Goal: Task Accomplishment & Management: Manage account settings

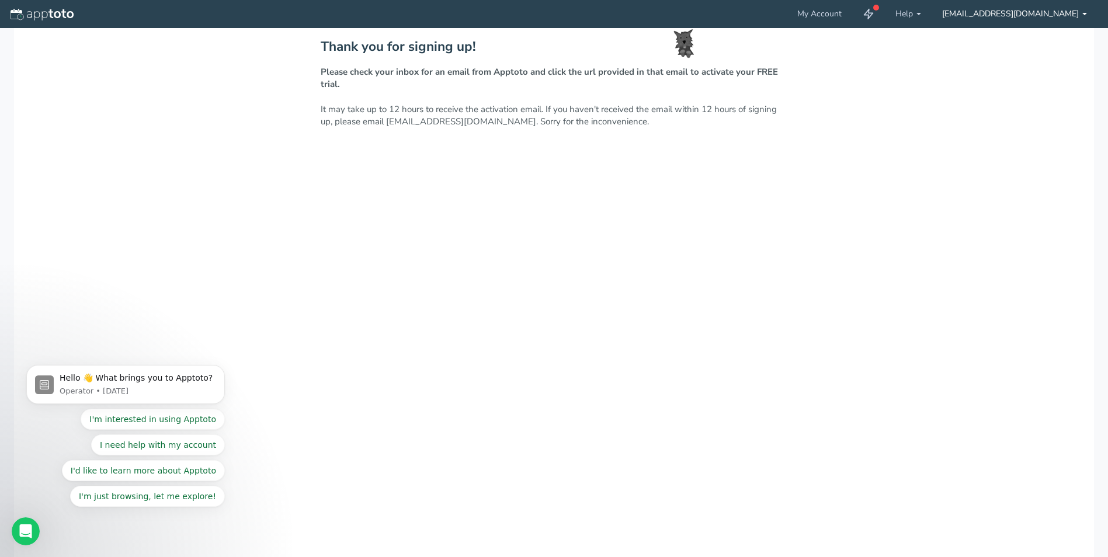
click at [1008, 15] on link "[EMAIL_ADDRESS][DOMAIN_NAME]" at bounding box center [1015, 14] width 166 height 28
click at [250, 230] on div "Thank you for signing up! Please check your inbox for an email from Apptoto and…" at bounding box center [554, 320] width 1080 height 584
click at [848, 20] on link "My Account" at bounding box center [819, 14] width 65 height 28
click at [842, 16] on link "My Account" at bounding box center [819, 14] width 65 height 28
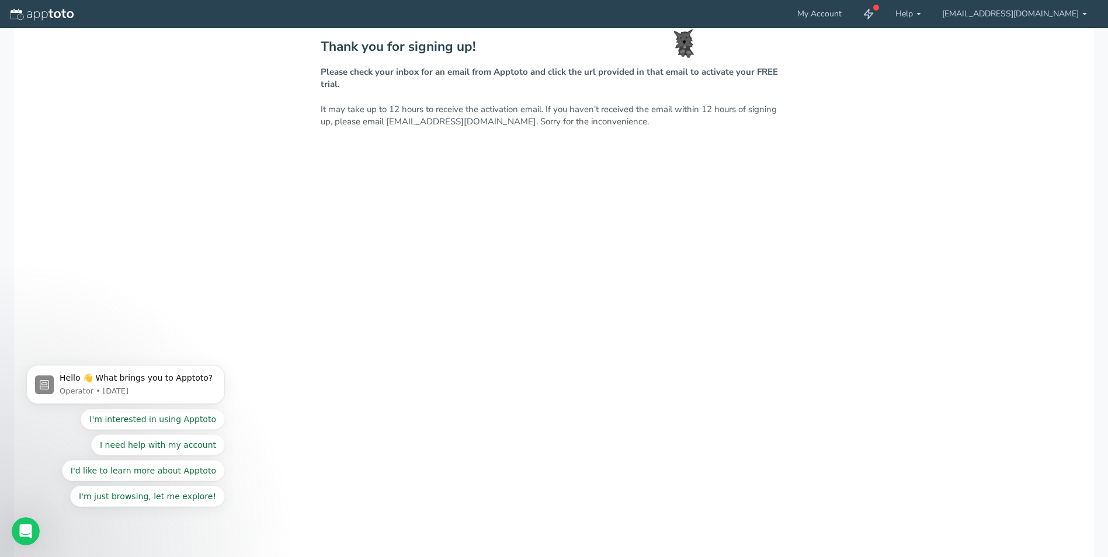
click at [52, 6] on div at bounding box center [64, 14] width 129 height 28
click at [53, 15] on img at bounding box center [42, 15] width 63 height 12
click at [202, 446] on button "I need help with my account" at bounding box center [158, 445] width 134 height 21
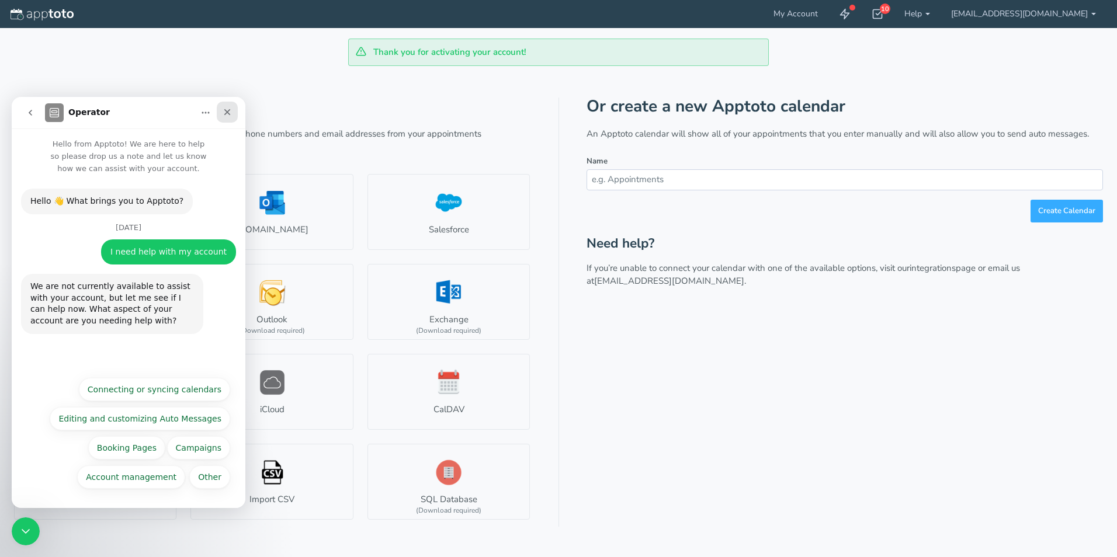
click at [227, 110] on icon "Close" at bounding box center [227, 111] width 9 height 9
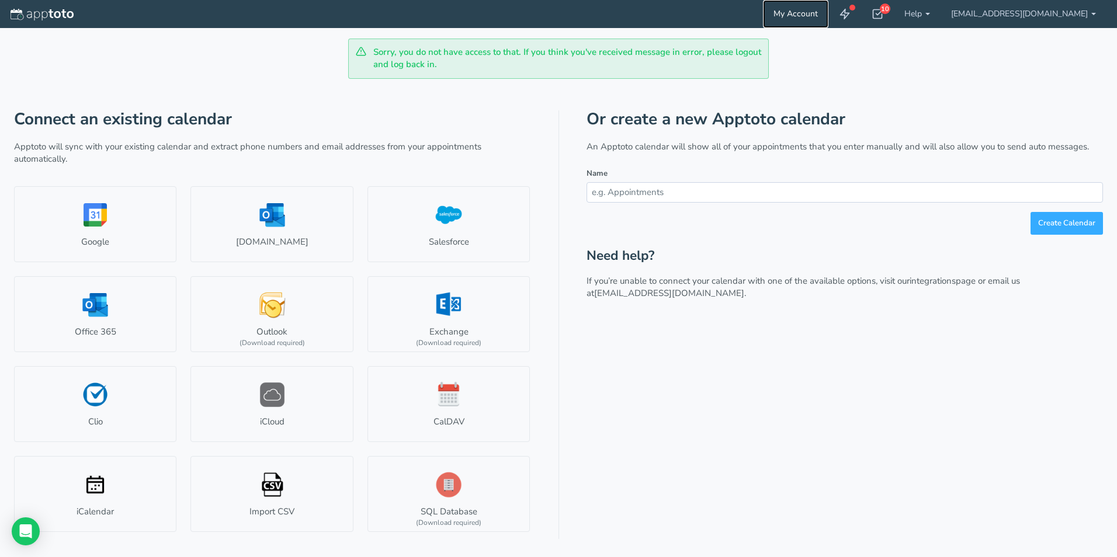
click at [813, 14] on link "My Account" at bounding box center [795, 14] width 65 height 28
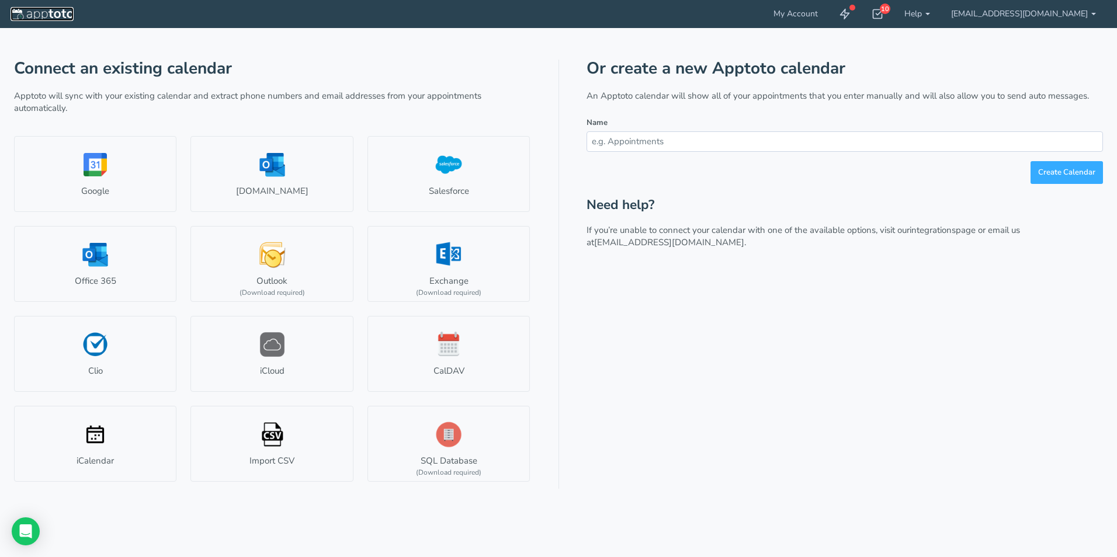
click at [47, 13] on img at bounding box center [42, 15] width 63 height 12
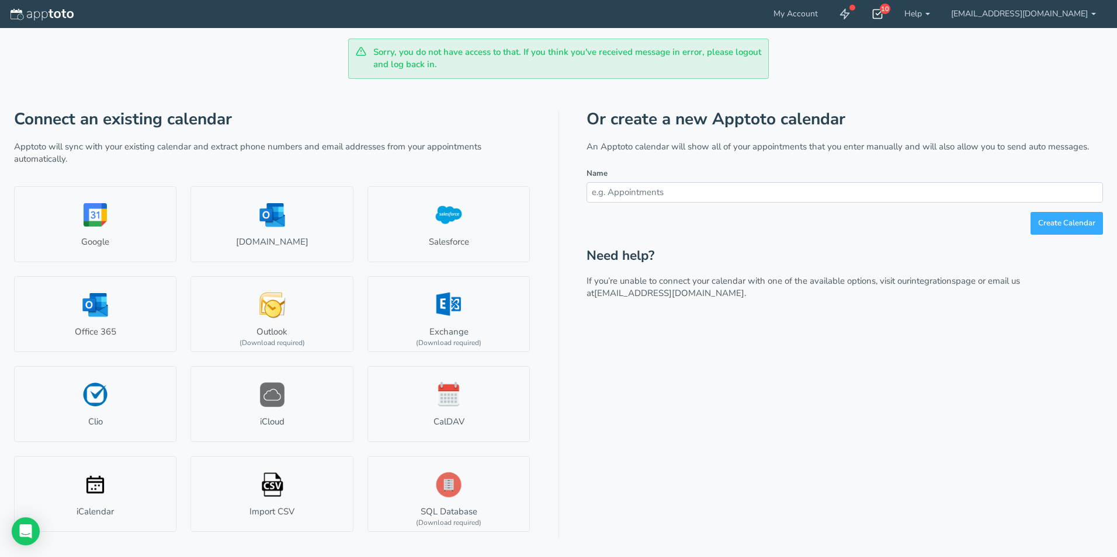
click at [883, 14] on use at bounding box center [877, 14] width 9 height 9
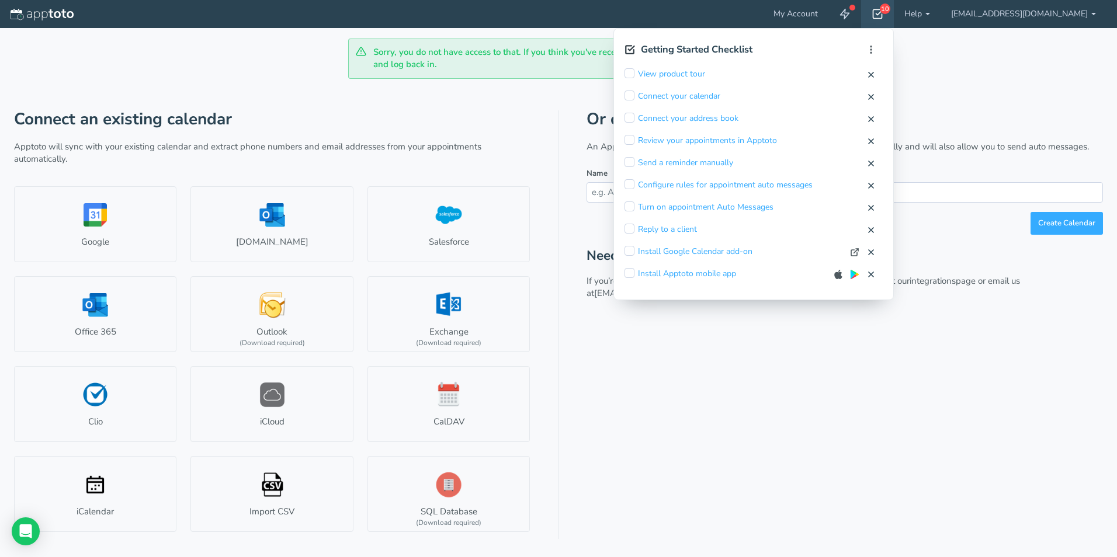
click at [682, 374] on div "Or create a new Apptoto calendar An Apptoto calendar will show all of your appo…" at bounding box center [844, 324] width 516 height 429
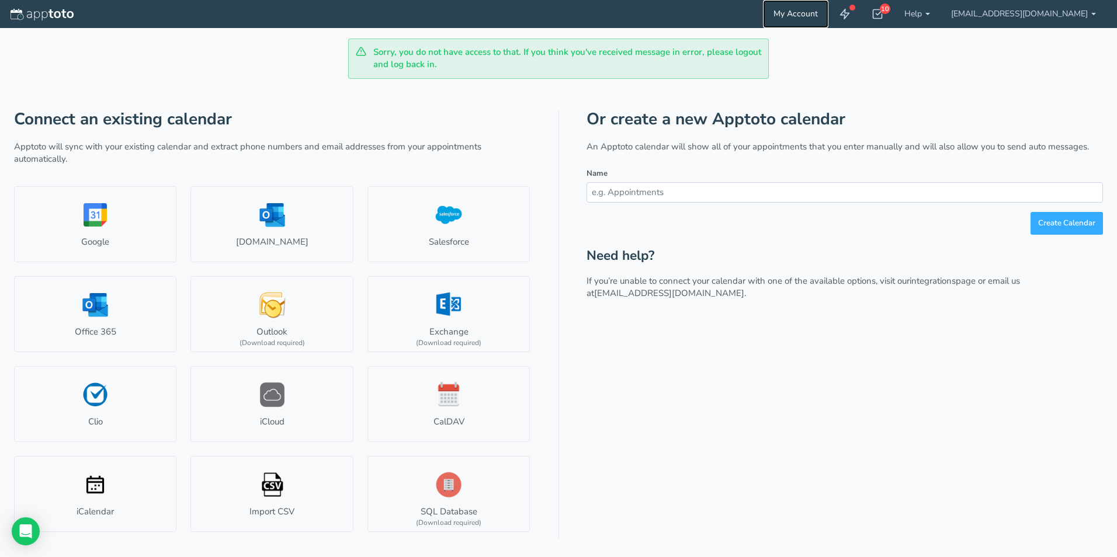
click at [813, 13] on link "My Account" at bounding box center [795, 14] width 65 height 28
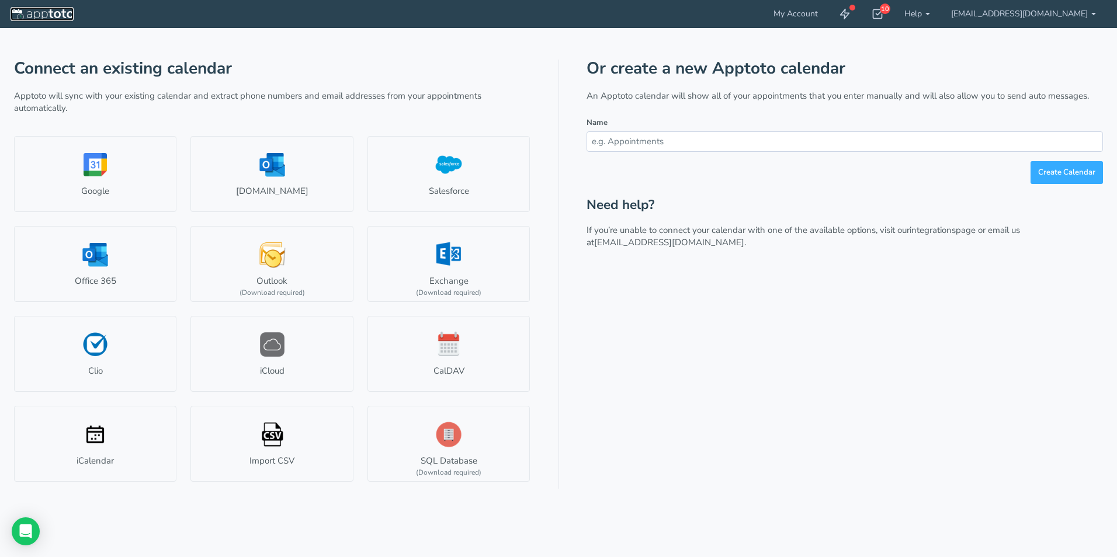
click at [44, 14] on img at bounding box center [42, 15] width 63 height 12
click at [850, 15] on icon at bounding box center [845, 14] width 12 height 12
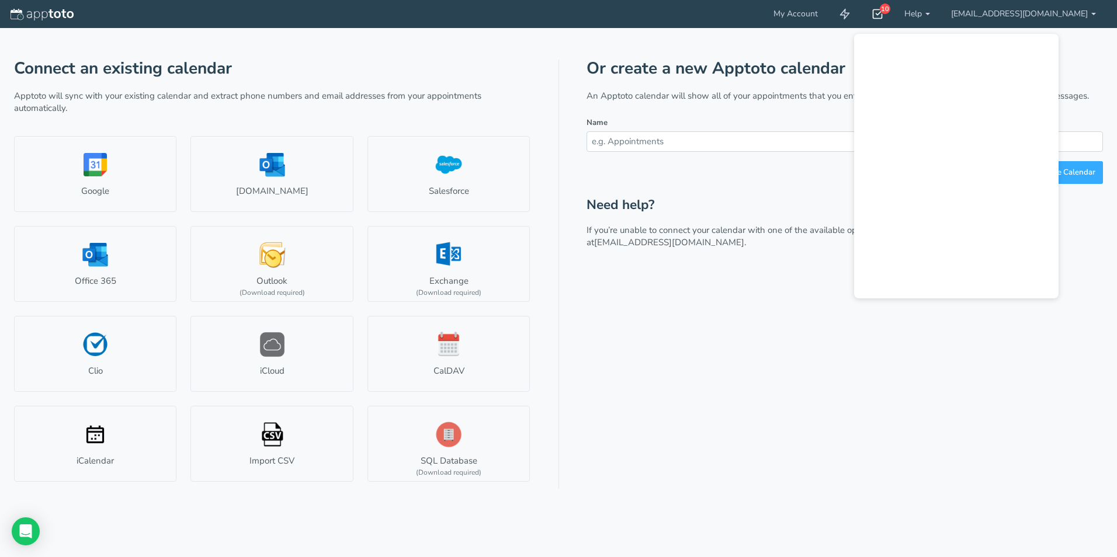
click at [894, 20] on div "10" at bounding box center [877, 14] width 33 height 28
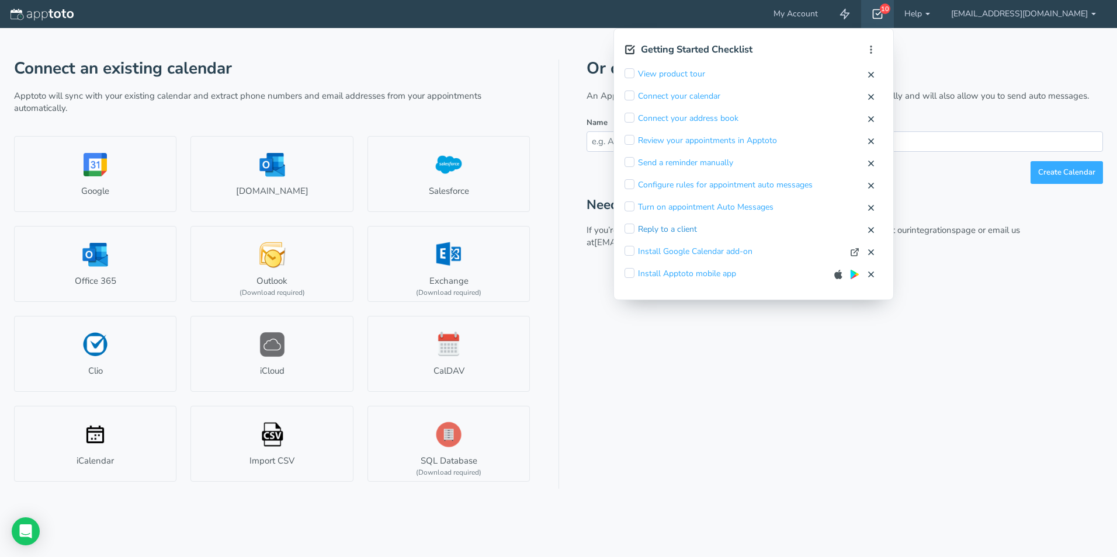
click at [689, 228] on link "Reply to a client" at bounding box center [667, 230] width 59 height 12
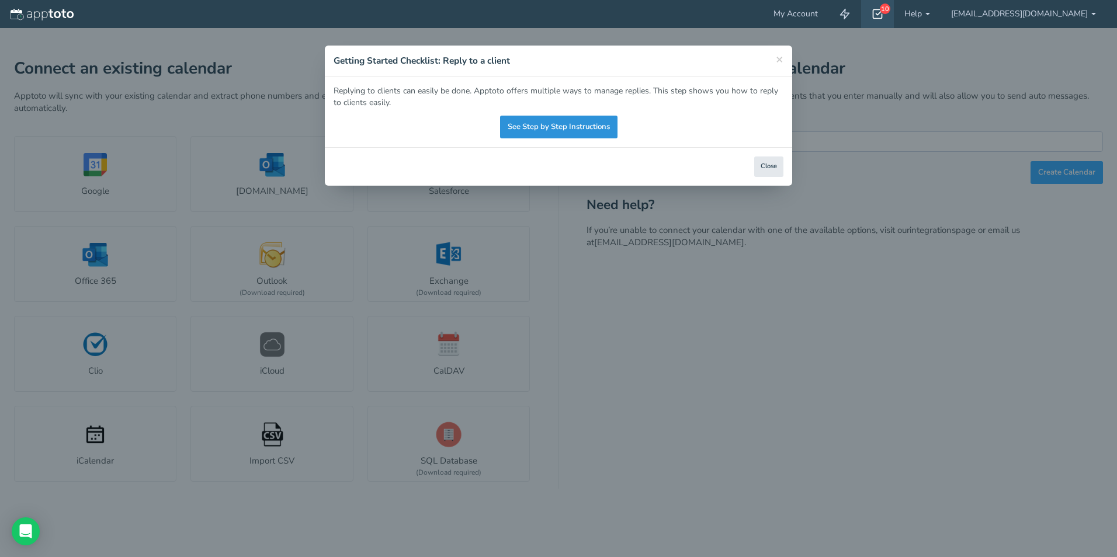
click at [589, 129] on link "See Step by Step Instructions" at bounding box center [558, 127] width 117 height 23
click at [776, 60] on span "×" at bounding box center [780, 59] width 8 height 16
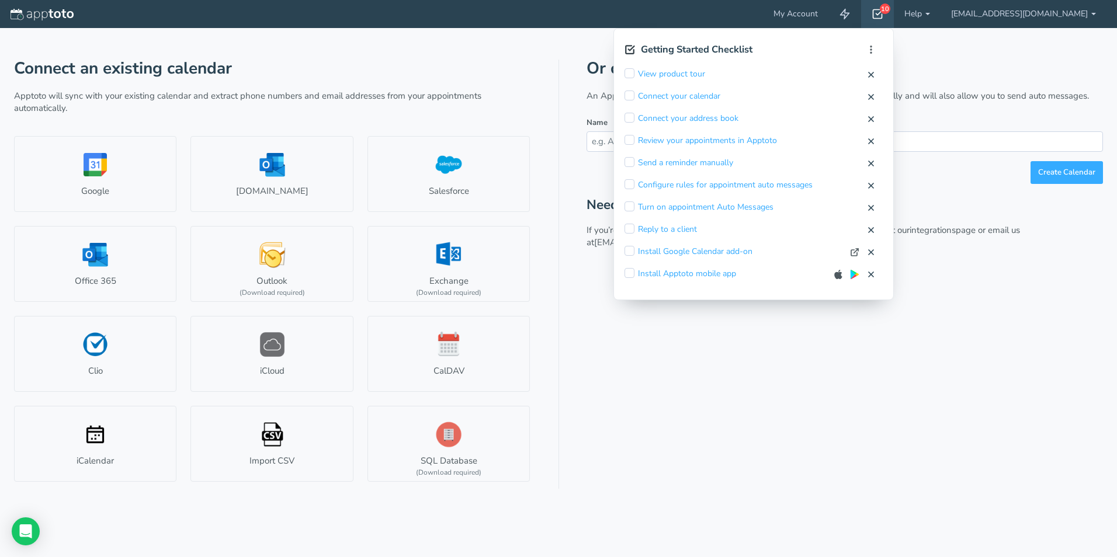
click at [418, 59] on div "Connect an existing calendar Apptoto will sync with your existing calendar and …" at bounding box center [558, 258] width 1089 height 461
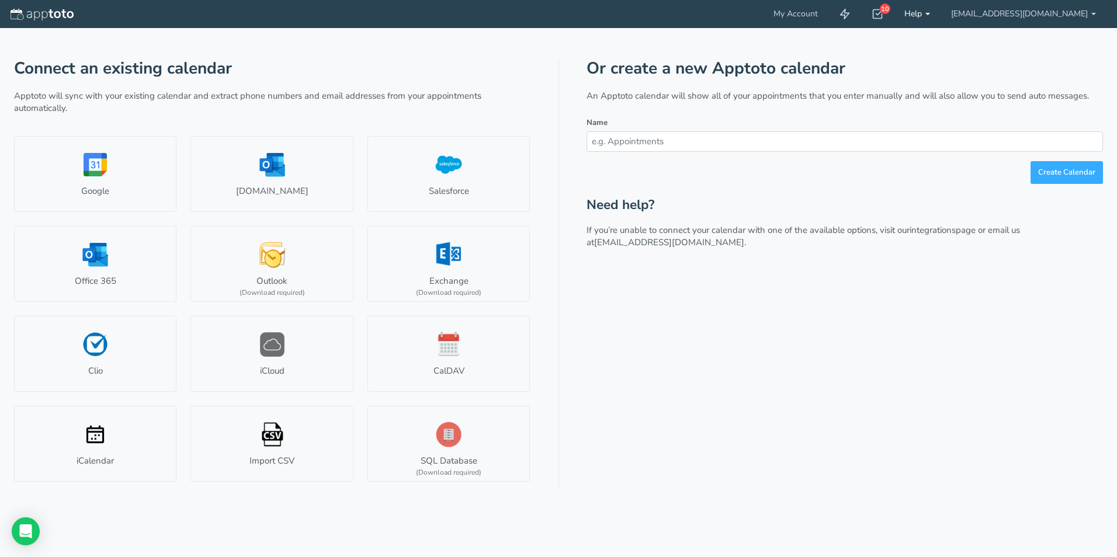
click at [939, 11] on link "Help" at bounding box center [917, 14] width 47 height 28
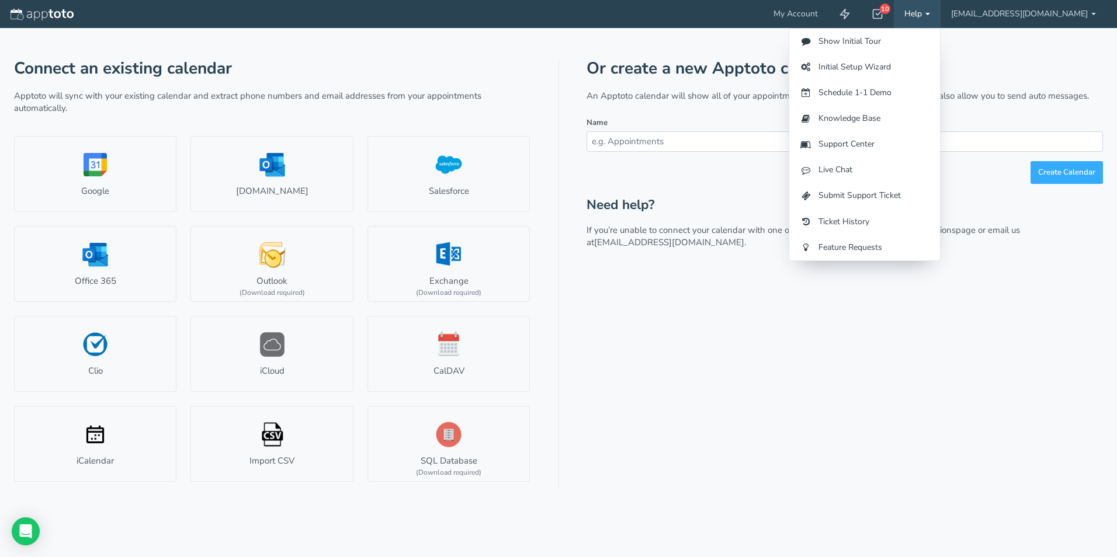
click at [453, 68] on h1 "Connect an existing calendar" at bounding box center [272, 69] width 516 height 18
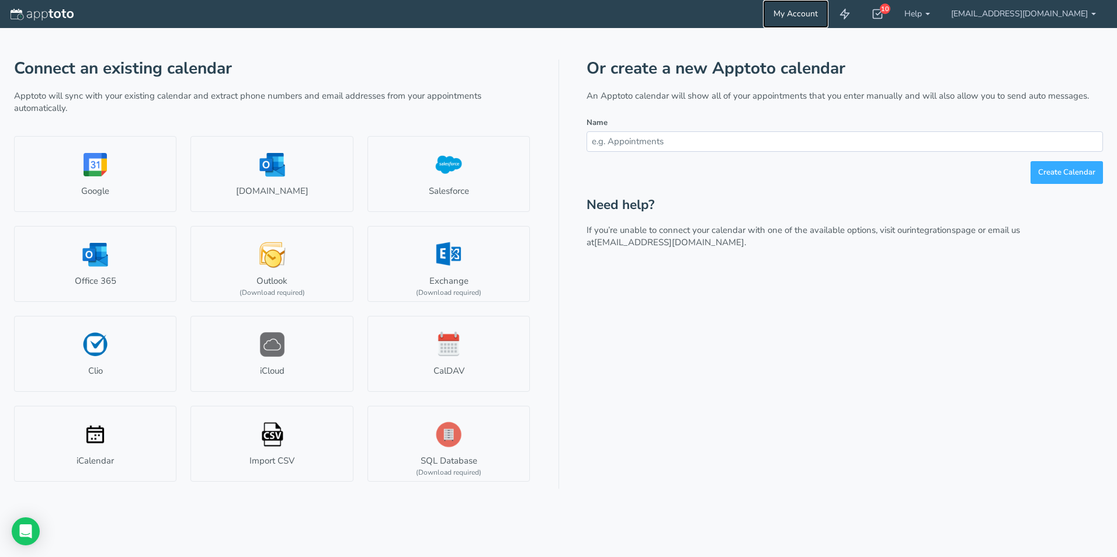
click at [824, 15] on link "My Account" at bounding box center [795, 14] width 65 height 28
click at [651, 389] on div "Or create a new Apptoto calendar An Apptoto calendar will show all of your appo…" at bounding box center [844, 274] width 516 height 429
click at [1027, 14] on link "[EMAIL_ADDRESS][DOMAIN_NAME]" at bounding box center [1023, 14] width 166 height 28
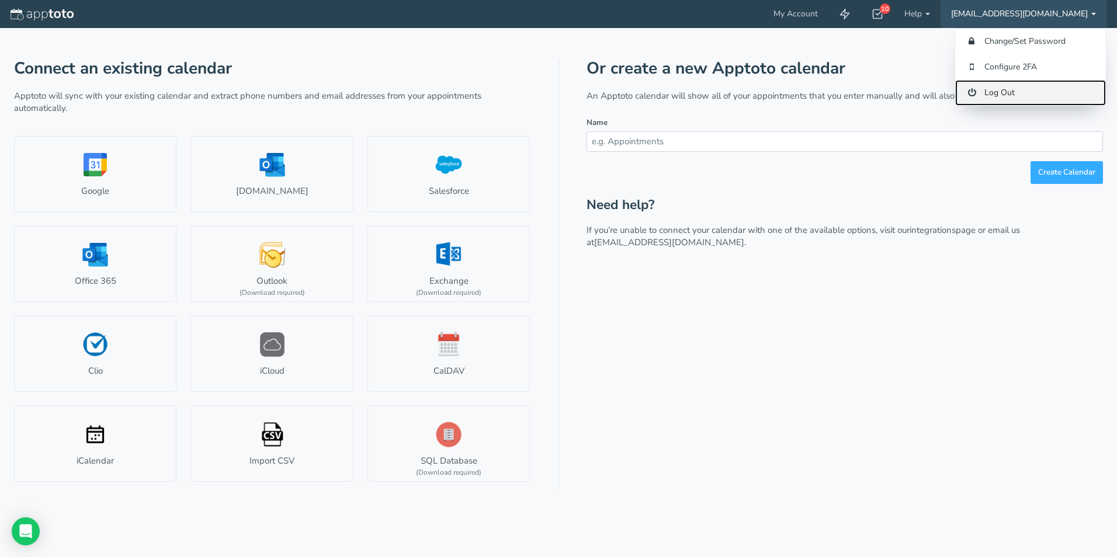
click at [999, 91] on link "Log Out" at bounding box center [1030, 93] width 151 height 26
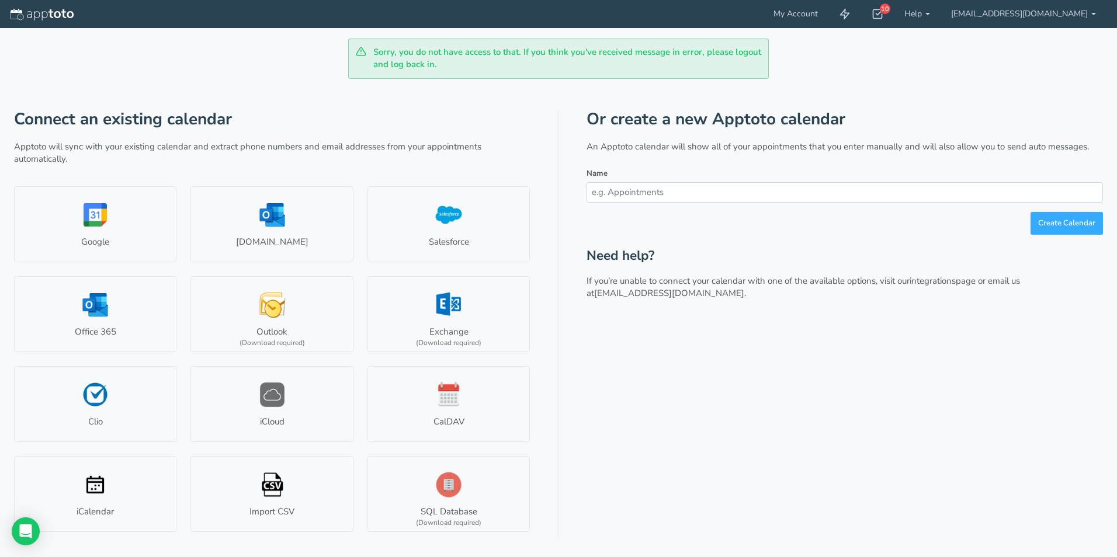
click at [617, 401] on div "Or create a new Apptoto calendar An Apptoto calendar will show all of your appo…" at bounding box center [844, 324] width 516 height 429
click at [820, 14] on link "My Account" at bounding box center [795, 14] width 65 height 28
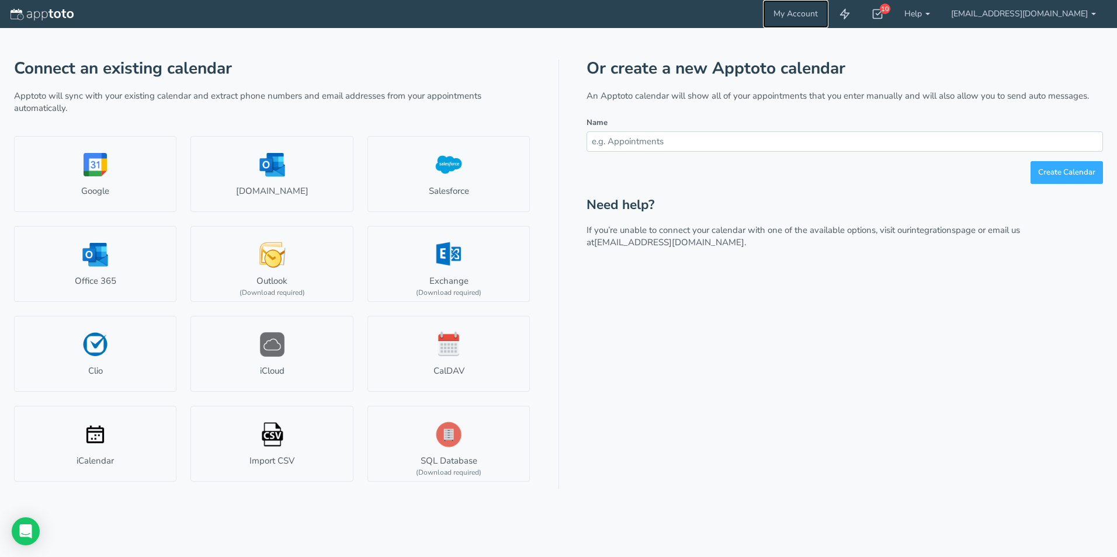
click at [820, 14] on link "My Account" at bounding box center [795, 14] width 65 height 28
click at [630, 138] on input "text" at bounding box center [844, 141] width 516 height 20
type input "BTD"
click at [1047, 180] on button "Create Calendar" at bounding box center [1066, 172] width 72 height 23
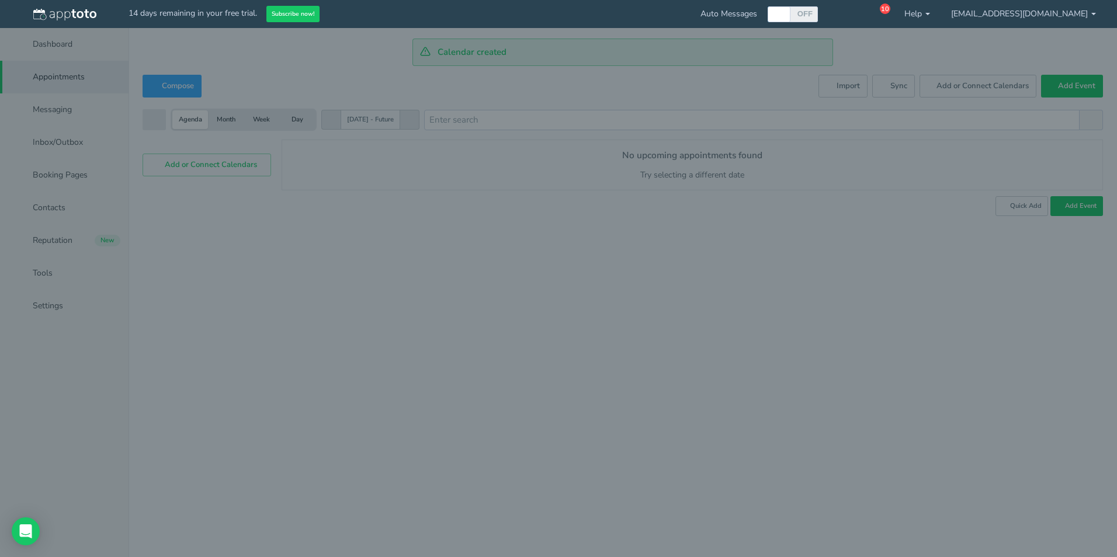
click at [0, 0] on div "× Apptoto Setup Wizard (Step 1 of 5) Apptoto Terms & Conditions Let's first get…" at bounding box center [0, 0] width 0 height 0
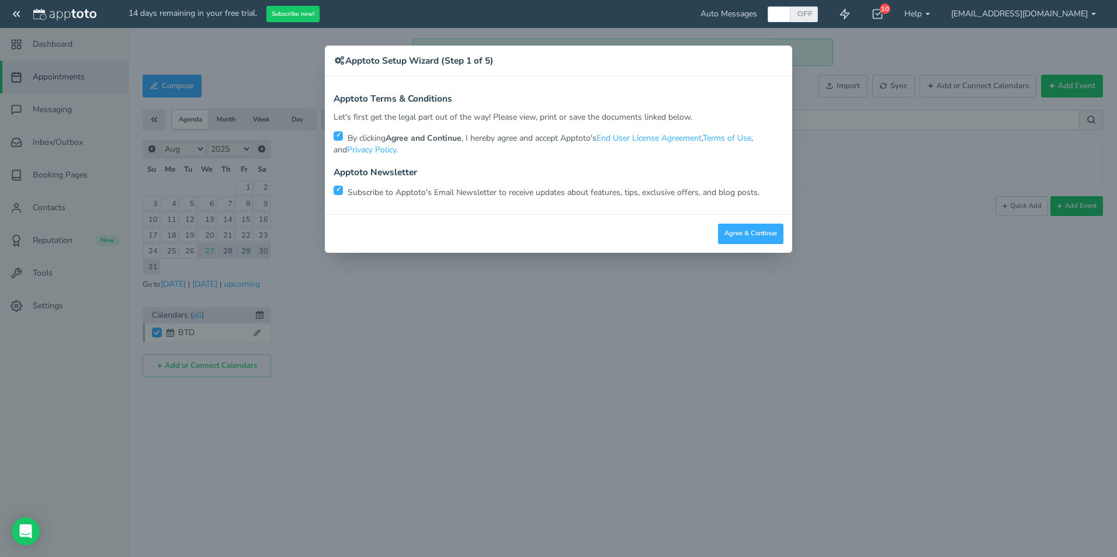
click at [338, 190] on input "checkbox" at bounding box center [338, 190] width 9 height 9
checkbox input "false"
click at [747, 232] on button "Agree & Continue" at bounding box center [750, 234] width 65 height 20
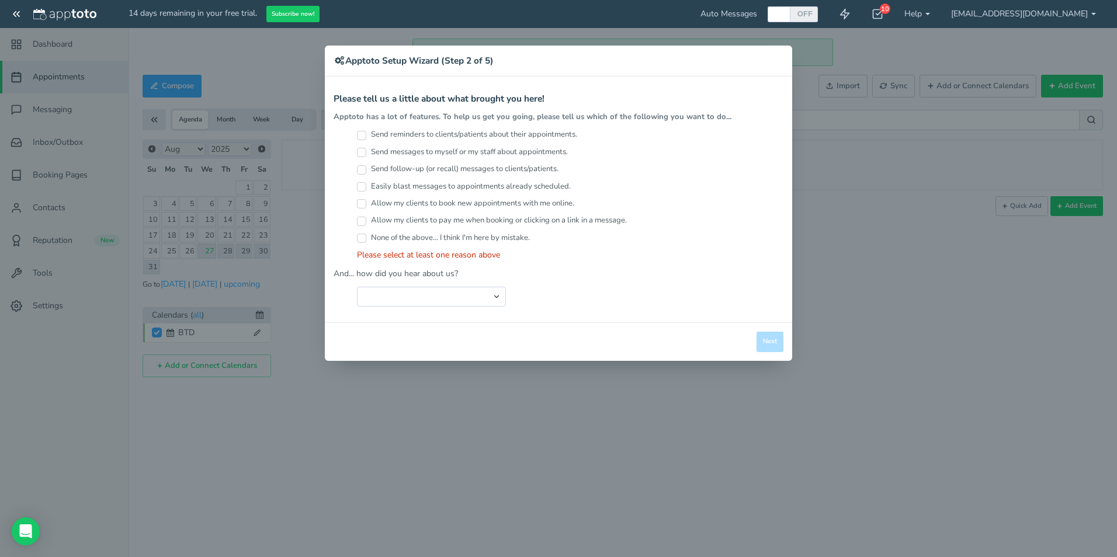
click at [499, 418] on div "× Apptoto Setup Wizard (Step 2 of 5) Apptoto Terms & Conditions Let's first get…" at bounding box center [558, 278] width 1117 height 557
click at [824, 133] on div "× Apptoto Setup Wizard (Step 2 of 5) Apptoto Terms & Conditions Let's first get…" at bounding box center [558, 278] width 1117 height 557
